Goal: Task Accomplishment & Management: Manage account settings

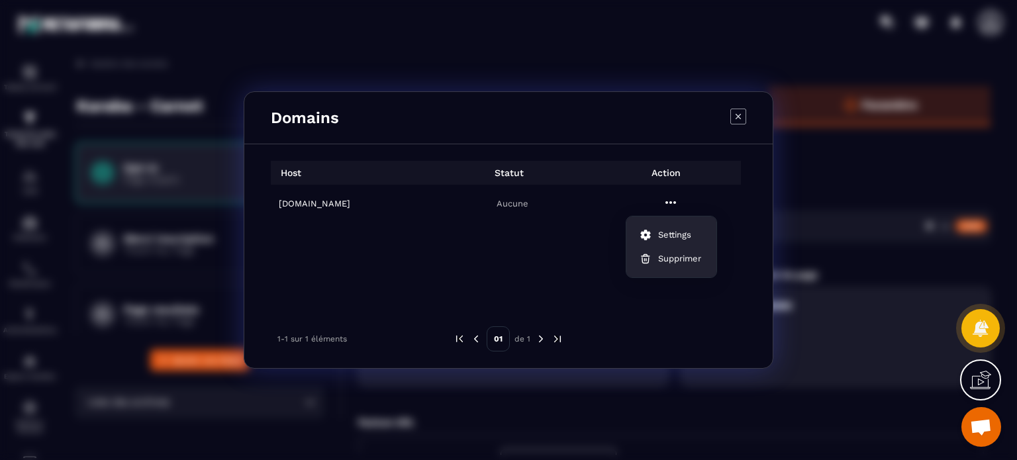
click at [732, 118] on icon "Modal window" at bounding box center [738, 117] width 16 height 16
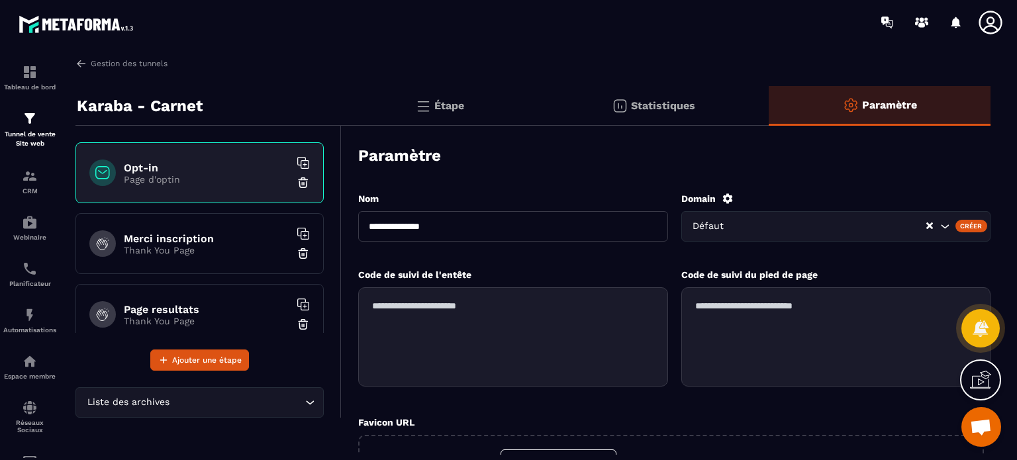
click at [717, 197] on div "Domain" at bounding box center [836, 199] width 310 height 12
click at [726, 195] on icon at bounding box center [727, 198] width 10 height 10
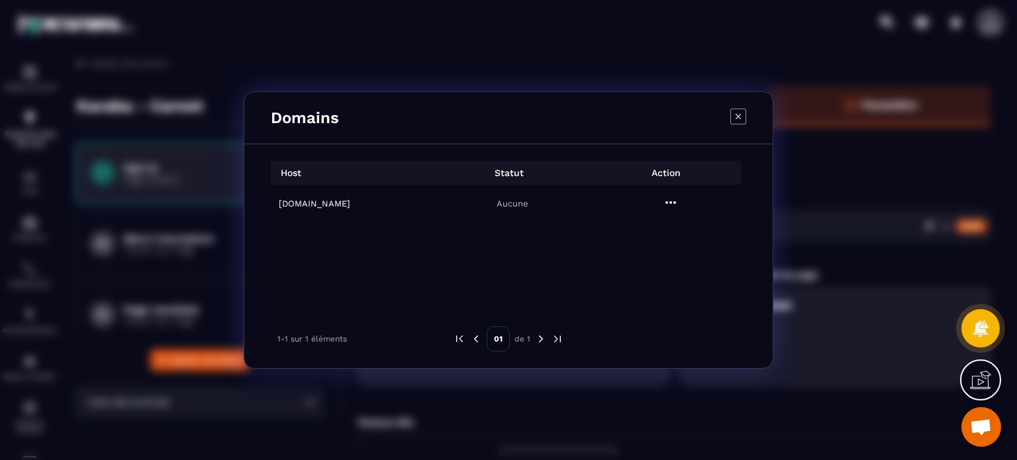
click at [671, 199] on icon "Modal window" at bounding box center [671, 203] width 16 height 16
click at [670, 227] on button "Settings" at bounding box center [671, 235] width 79 height 24
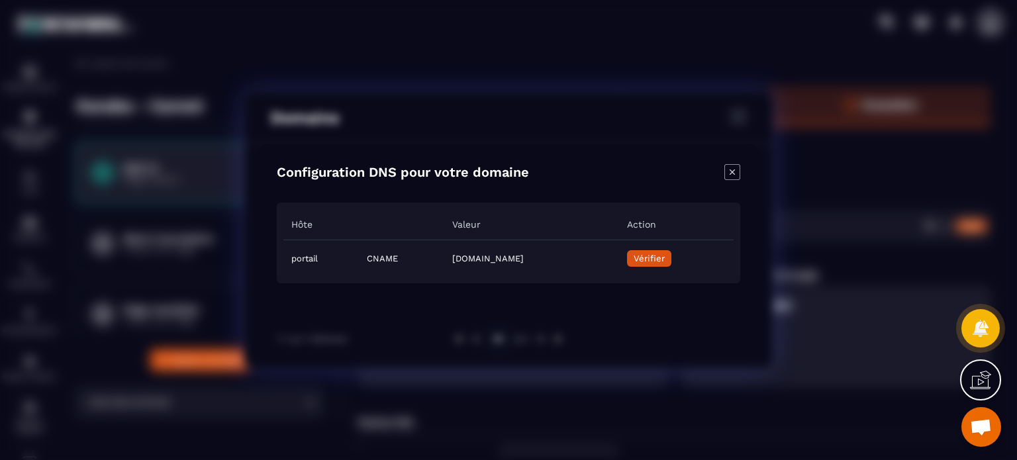
click at [665, 258] on span "Vérifier" at bounding box center [649, 259] width 31 height 10
click at [733, 179] on icon "Close modal" at bounding box center [731, 171] width 15 height 15
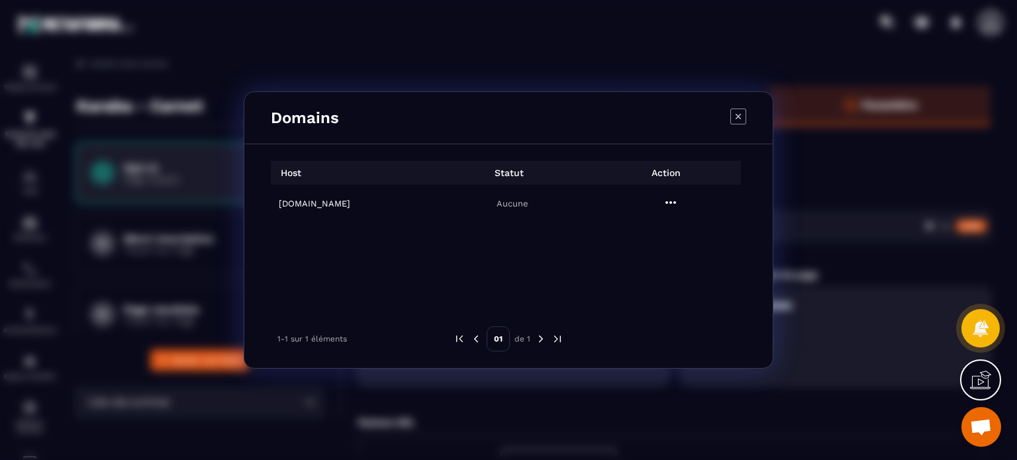
click at [742, 116] on icon "Modal window" at bounding box center [738, 117] width 16 height 16
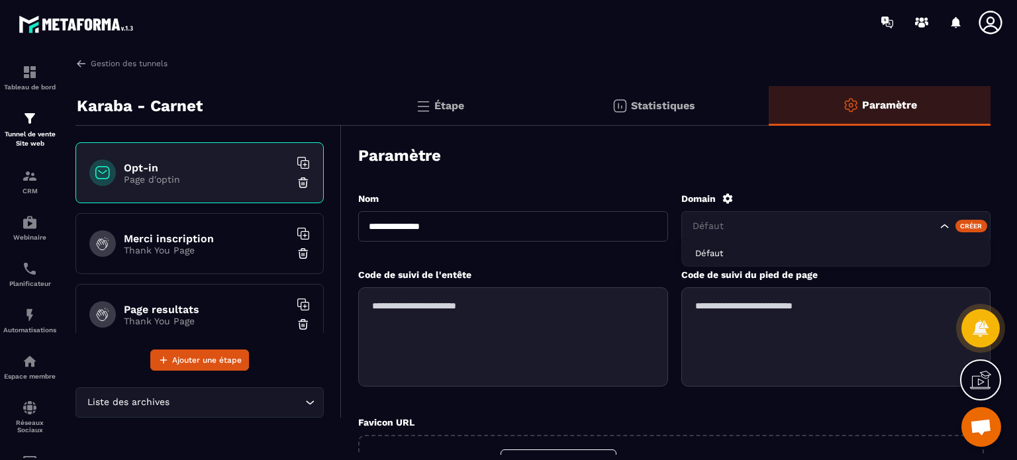
click at [795, 220] on input "Search for option" at bounding box center [813, 226] width 247 height 15
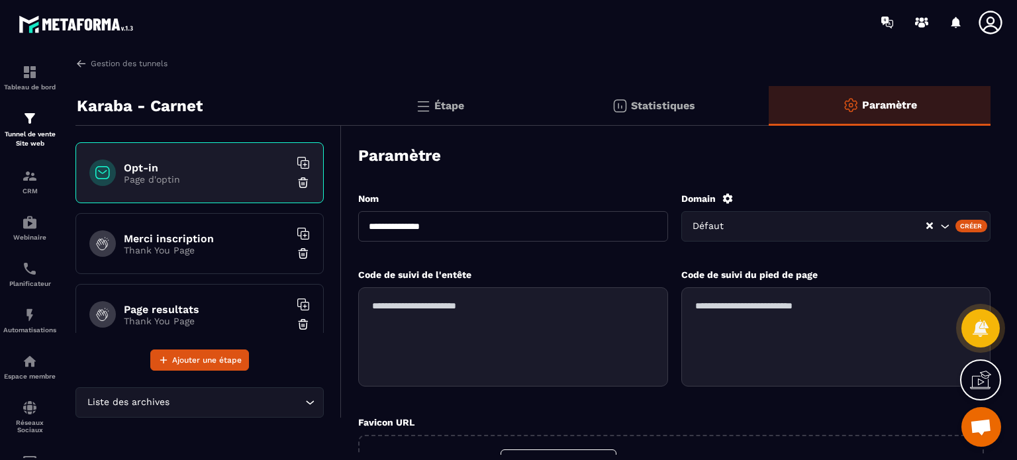
click at [896, 162] on div "Paramètre" at bounding box center [674, 155] width 632 height 46
click at [728, 198] on icon at bounding box center [728, 199] width 12 height 12
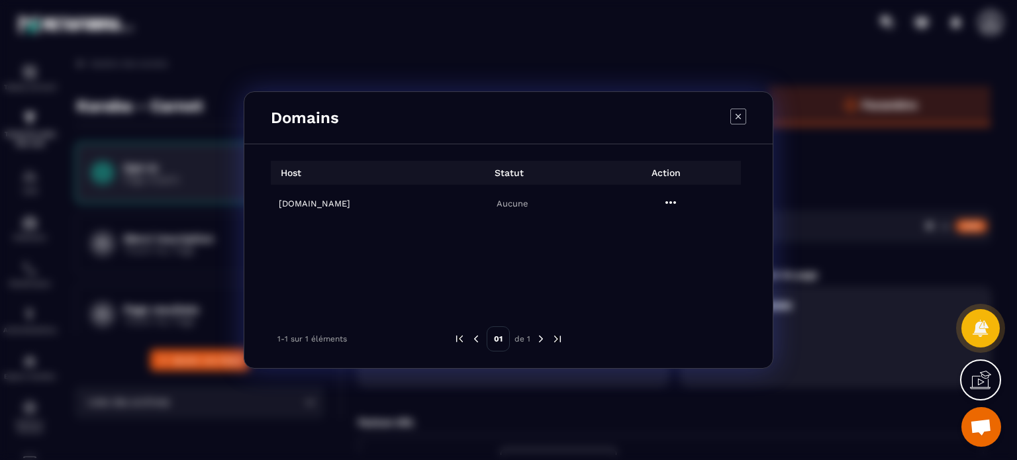
click at [673, 201] on icon "Modal window" at bounding box center [671, 203] width 16 height 16
click at [673, 237] on span "Settings" at bounding box center [674, 234] width 33 height 13
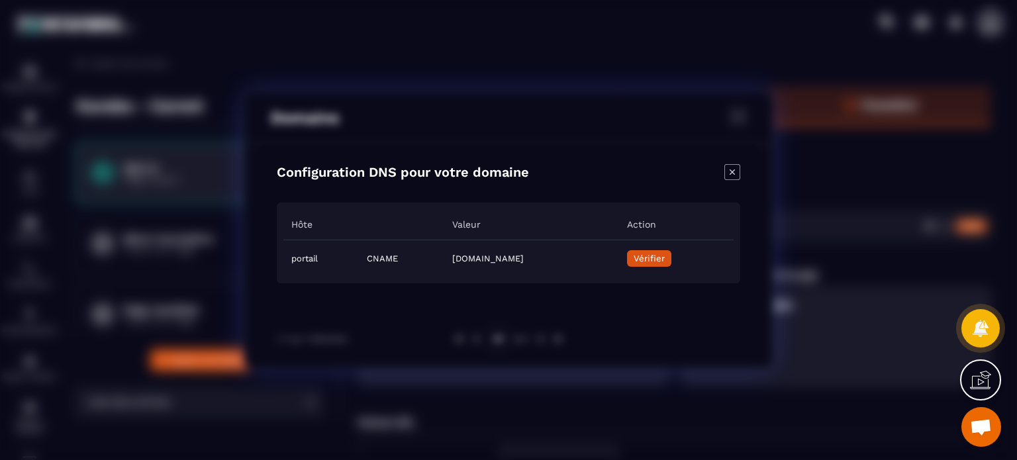
click at [665, 262] on span "Vérifier" at bounding box center [649, 259] width 31 height 10
click at [727, 173] on icon "Close modal" at bounding box center [732, 172] width 16 height 16
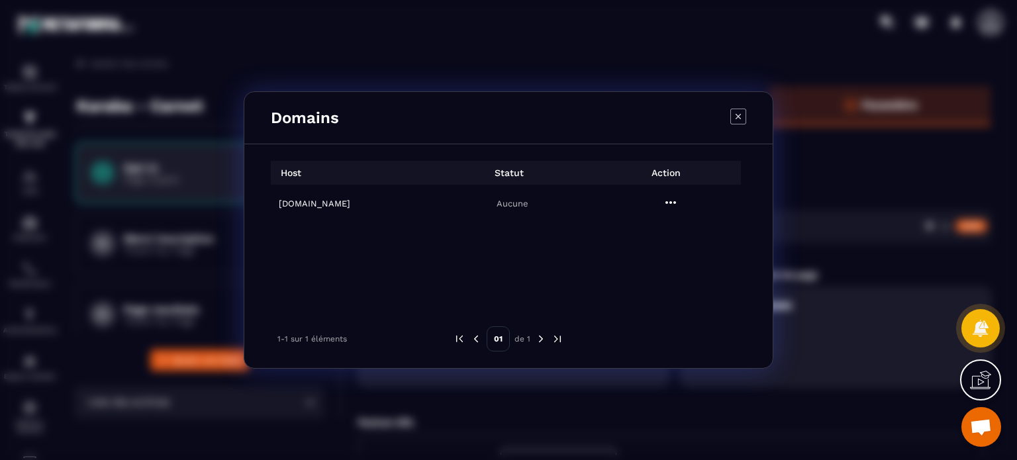
click at [742, 117] on icon "Modal window" at bounding box center [738, 117] width 16 height 16
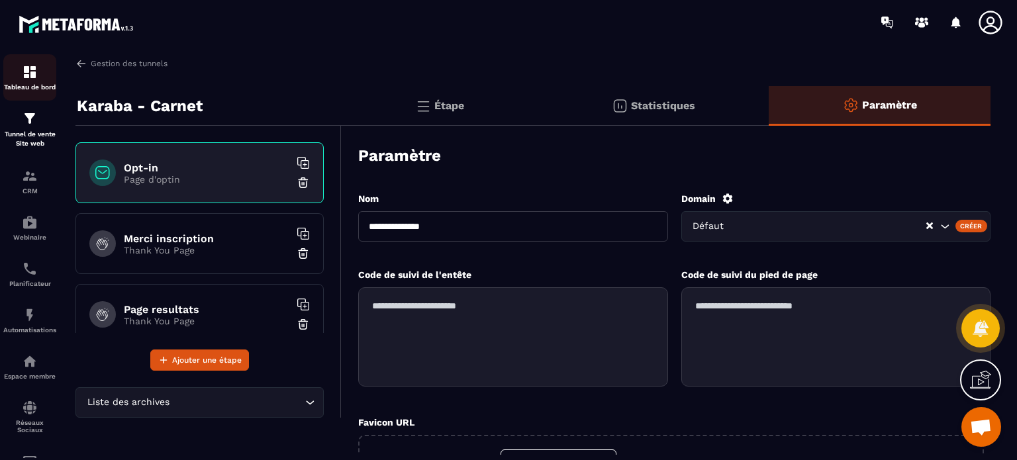
click at [26, 75] on img at bounding box center [30, 72] width 16 height 16
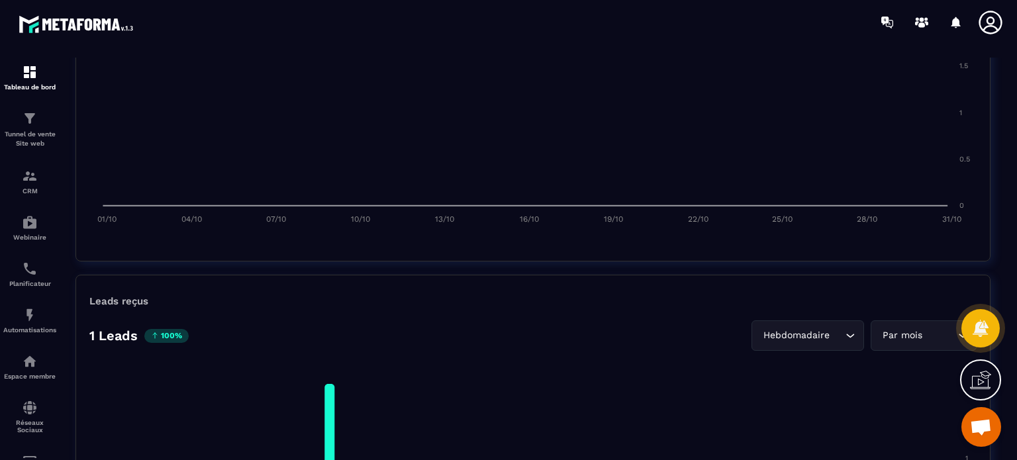
scroll to position [769, 0]
